Goal: Find specific page/section: Find specific page/section

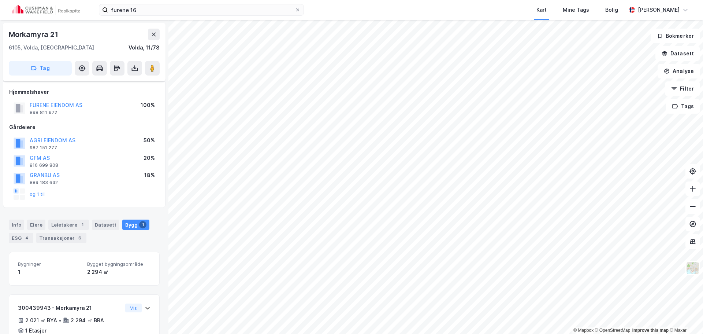
scroll to position [25, 0]
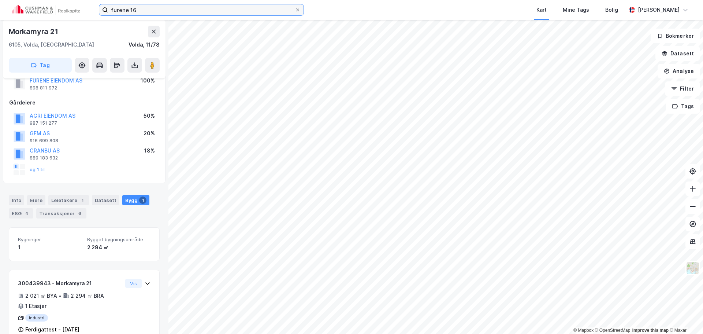
click at [229, 5] on input "furene 16" at bounding box center [201, 9] width 187 height 11
click at [228, 5] on input "furene 16" at bounding box center [201, 9] width 187 height 11
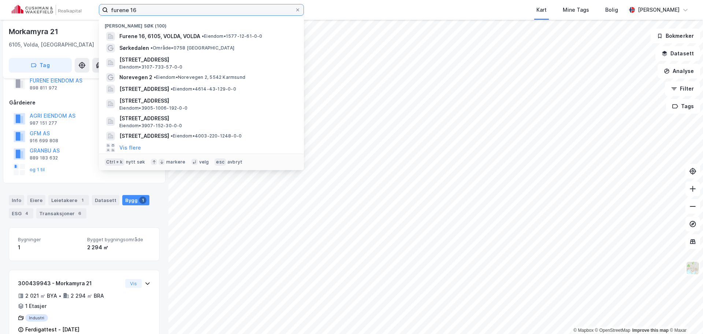
click at [228, 5] on input "furene 16" at bounding box center [201, 9] width 187 height 11
paste input "[STREET_ADDRESS]"
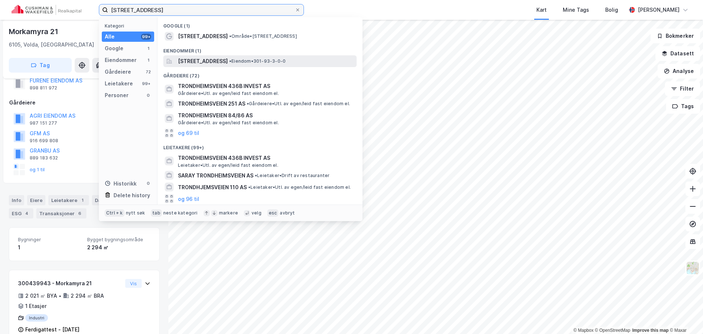
type input "[STREET_ADDRESS]"
click at [228, 59] on span "[STREET_ADDRESS]" at bounding box center [203, 61] width 50 height 9
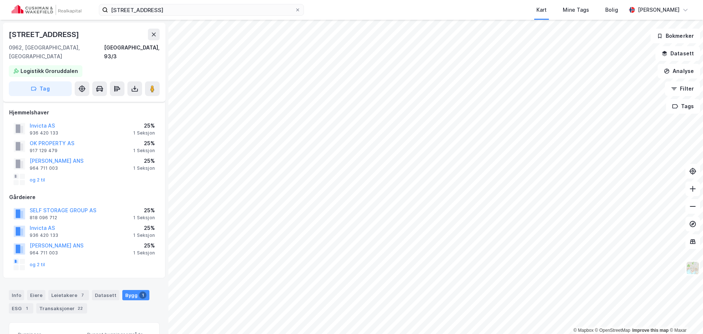
scroll to position [25, 0]
